Goal: Information Seeking & Learning: Learn about a topic

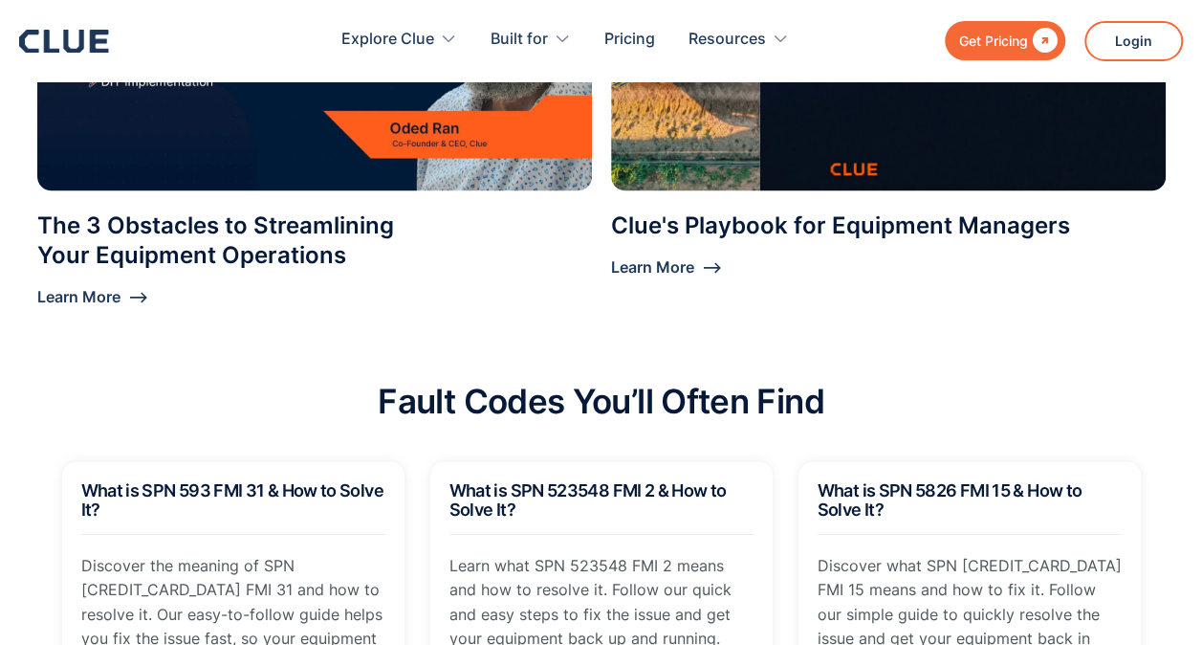
scroll to position [1817, 0]
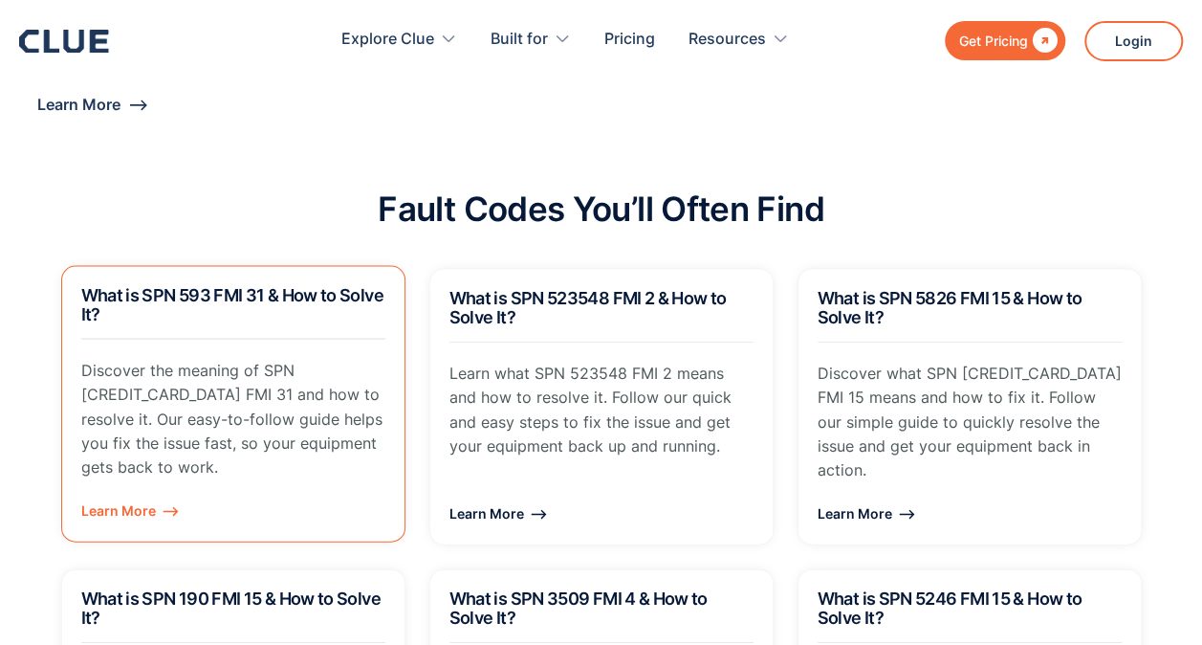
click at [308, 305] on h2 "What is SPN 593 FMI 31 & How to Solve It?" at bounding box center [233, 305] width 304 height 38
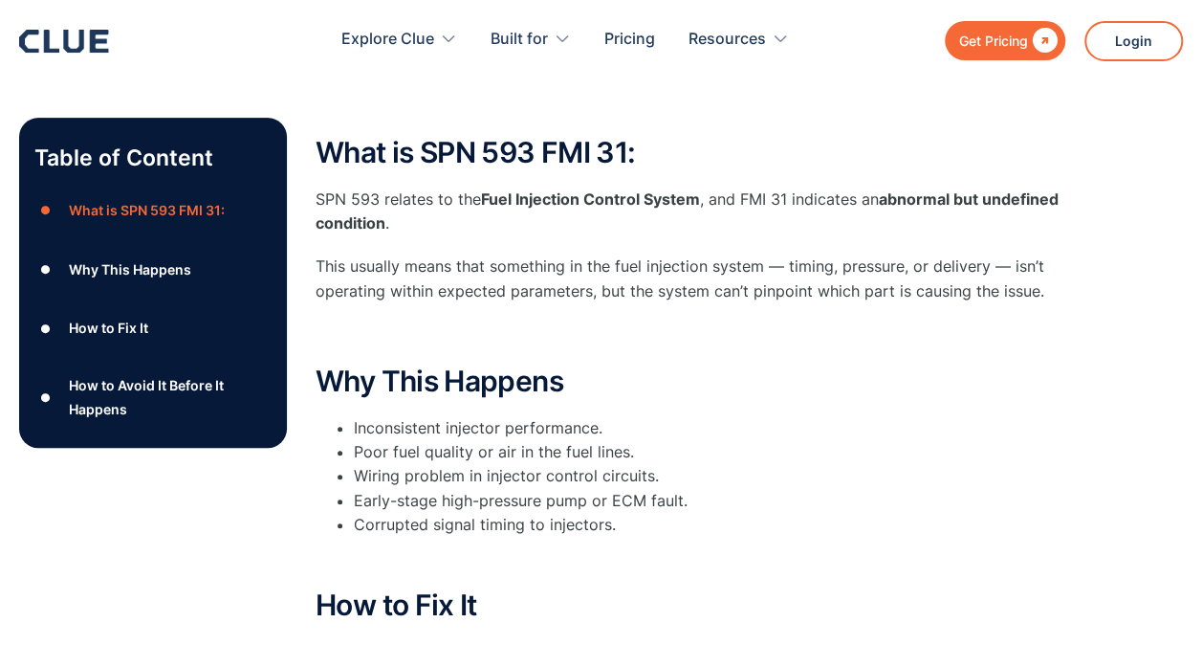
scroll to position [287, 0]
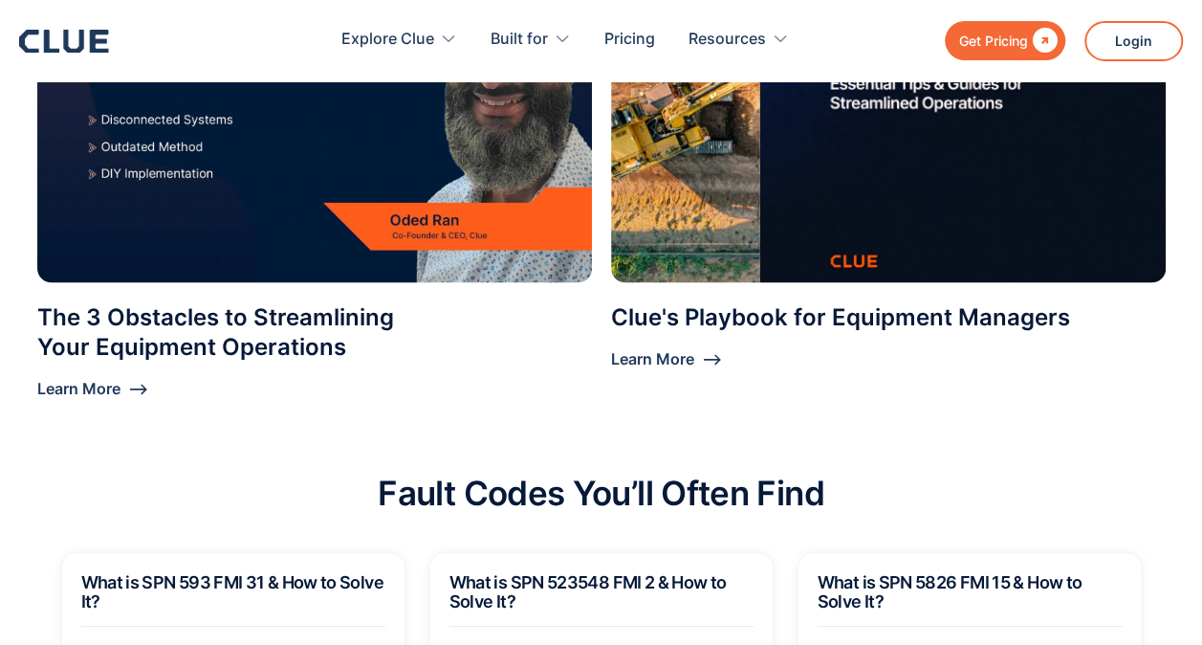
scroll to position [1530, 0]
